Goal: Information Seeking & Learning: Learn about a topic

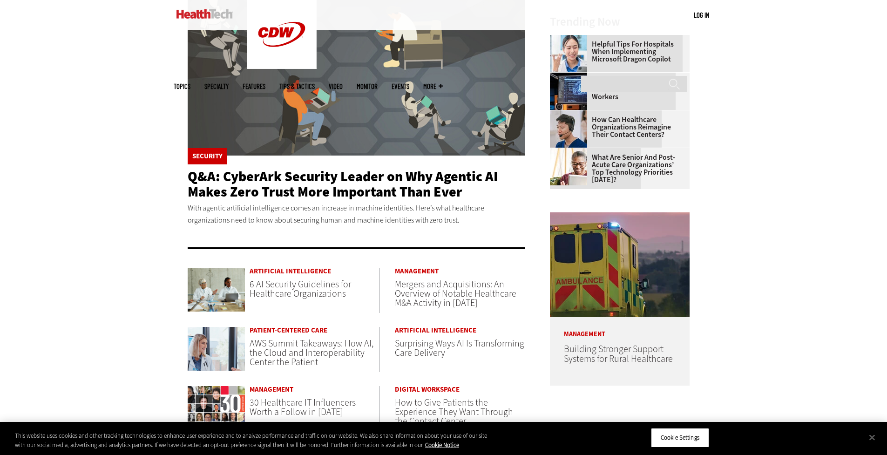
scroll to position [277, 0]
click at [304, 292] on span "6 AI Security Guidelines for Healthcare Organizations" at bounding box center [301, 289] width 102 height 22
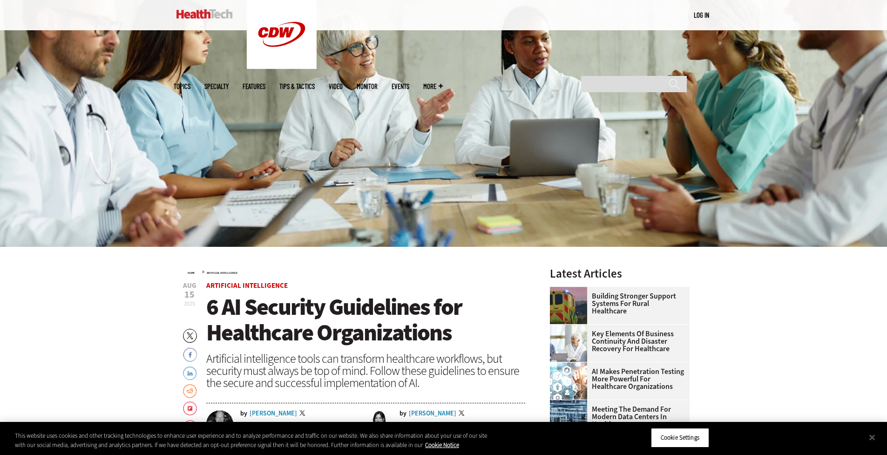
scroll to position [147, 0]
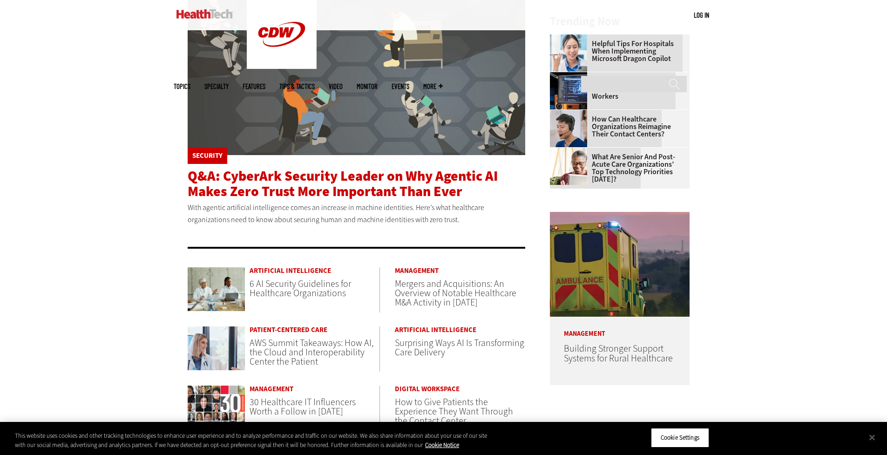
click at [280, 184] on span "Q&A: CyberArk Security Leader on Why Agentic AI Makes Zero Trust More Important…" at bounding box center [343, 184] width 310 height 34
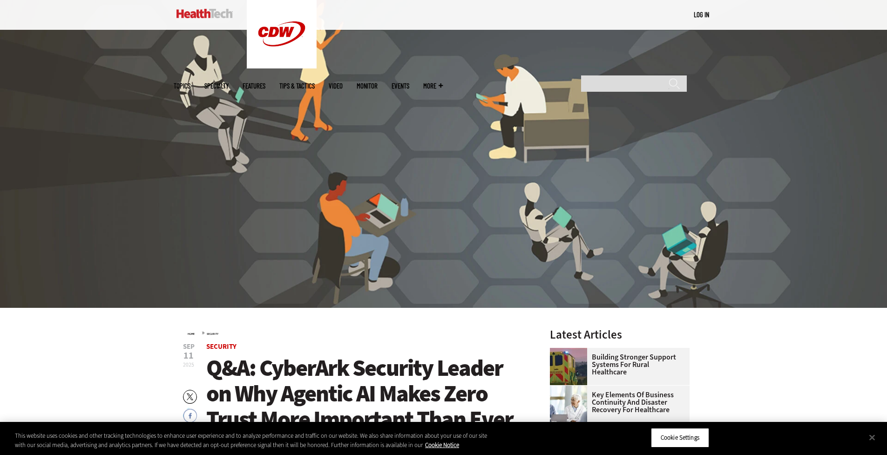
scroll to position [90, 0]
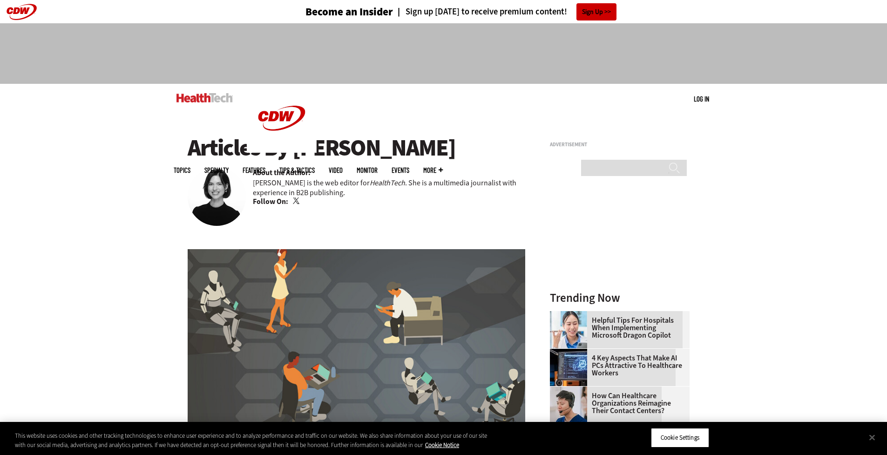
click at [296, 199] on link "Twitter" at bounding box center [297, 201] width 8 height 7
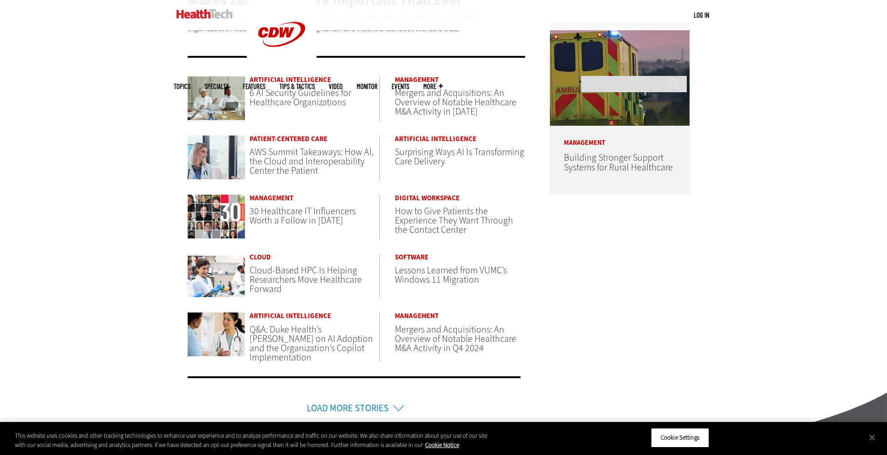
scroll to position [468, 0]
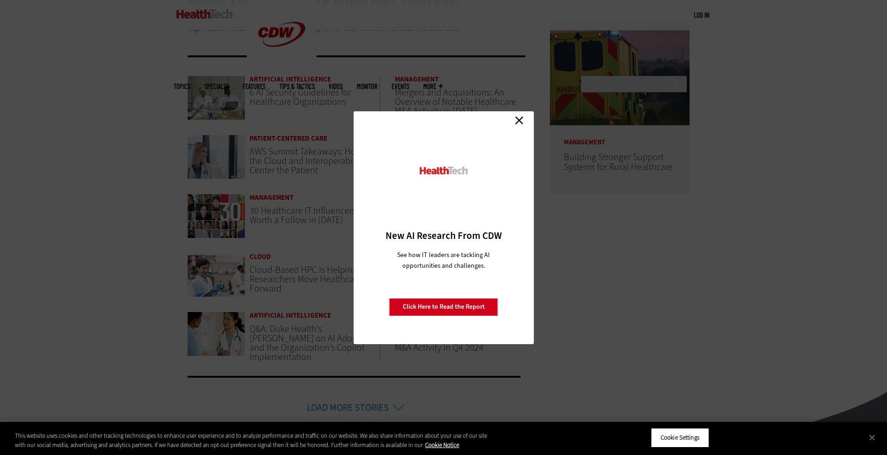
click at [515, 124] on link "Close" at bounding box center [519, 121] width 14 height 14
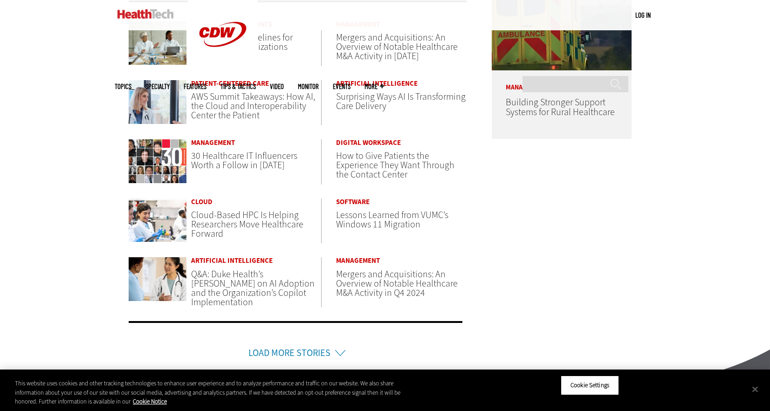
scroll to position [0, 0]
